Goal: Information Seeking & Learning: Learn about a topic

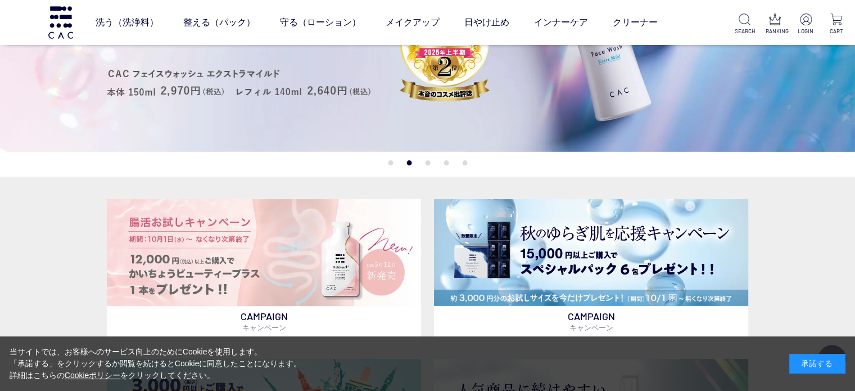
scroll to position [337, 0]
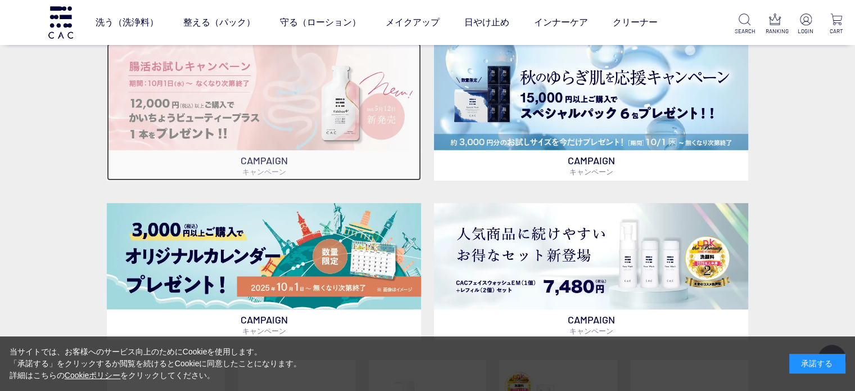
click at [173, 163] on p "CAMPAIGN キャンペーン" at bounding box center [264, 165] width 314 height 30
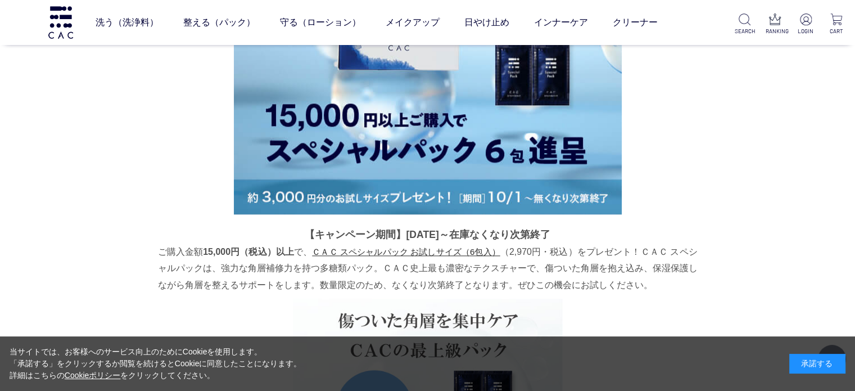
scroll to position [1237, 0]
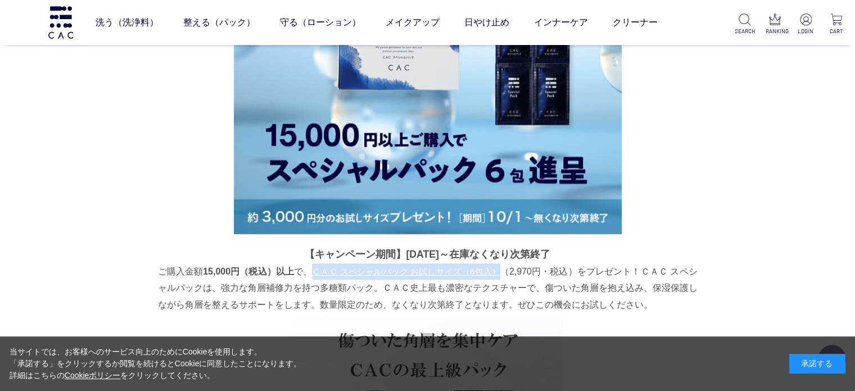
drag, startPoint x: 310, startPoint y: 272, endPoint x: 499, endPoint y: 276, distance: 189.5
click at [499, 276] on p "ご購入金額 15,000円（税込）以上 で、 ＣＡＣ スペシャルパック お試しサイズ（6包入） （2,970円・税込）をプレゼント！ＣＡＣ スペシャルパックは…" at bounding box center [428, 287] width 540 height 49
copy link "ＣＡＣ スペシャルパック お試しサイズ（6包入）"
click at [354, 273] on link "ＣＡＣ スペシャルパック お試しサイズ（6包入）" at bounding box center [406, 272] width 188 height 10
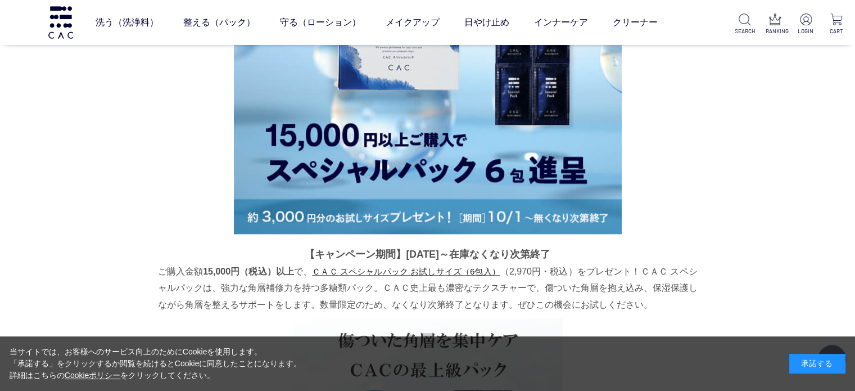
click at [66, 239] on div "キャンペーン一覧 12,000円(税込)以上ご購入で ＣＡＣかいちょう ビューティープラス1本プレゼント！ 【キャンペーン期間】2025年10月1日～在庫なく…" at bounding box center [427, 326] width 855 height 3076
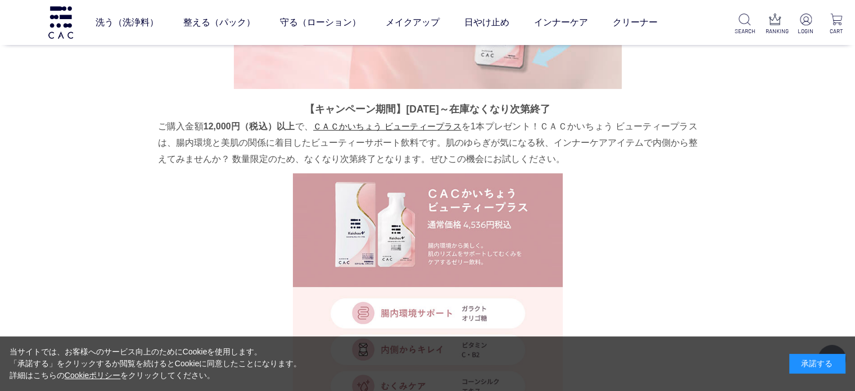
scroll to position [394, 0]
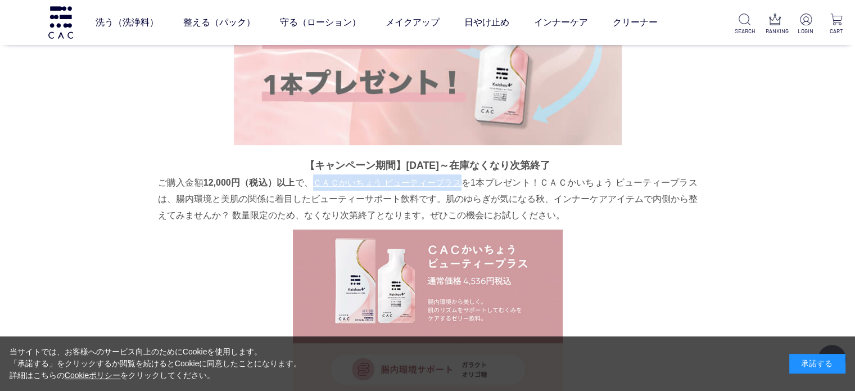
drag, startPoint x: 314, startPoint y: 183, endPoint x: 461, endPoint y: 184, distance: 147.3
click at [461, 184] on p "ご購入金額 12,000円（税込）以上 で、 ＣＡＣかいちょう ビューティープラス を1本プレゼント！ＣＡＣかいちょう ビューティープラスは、腸内環境と美肌の…" at bounding box center [428, 198] width 540 height 49
copy link "ＣＡＣかいちょう ビューティープラス"
